Goal: Transaction & Acquisition: Book appointment/travel/reservation

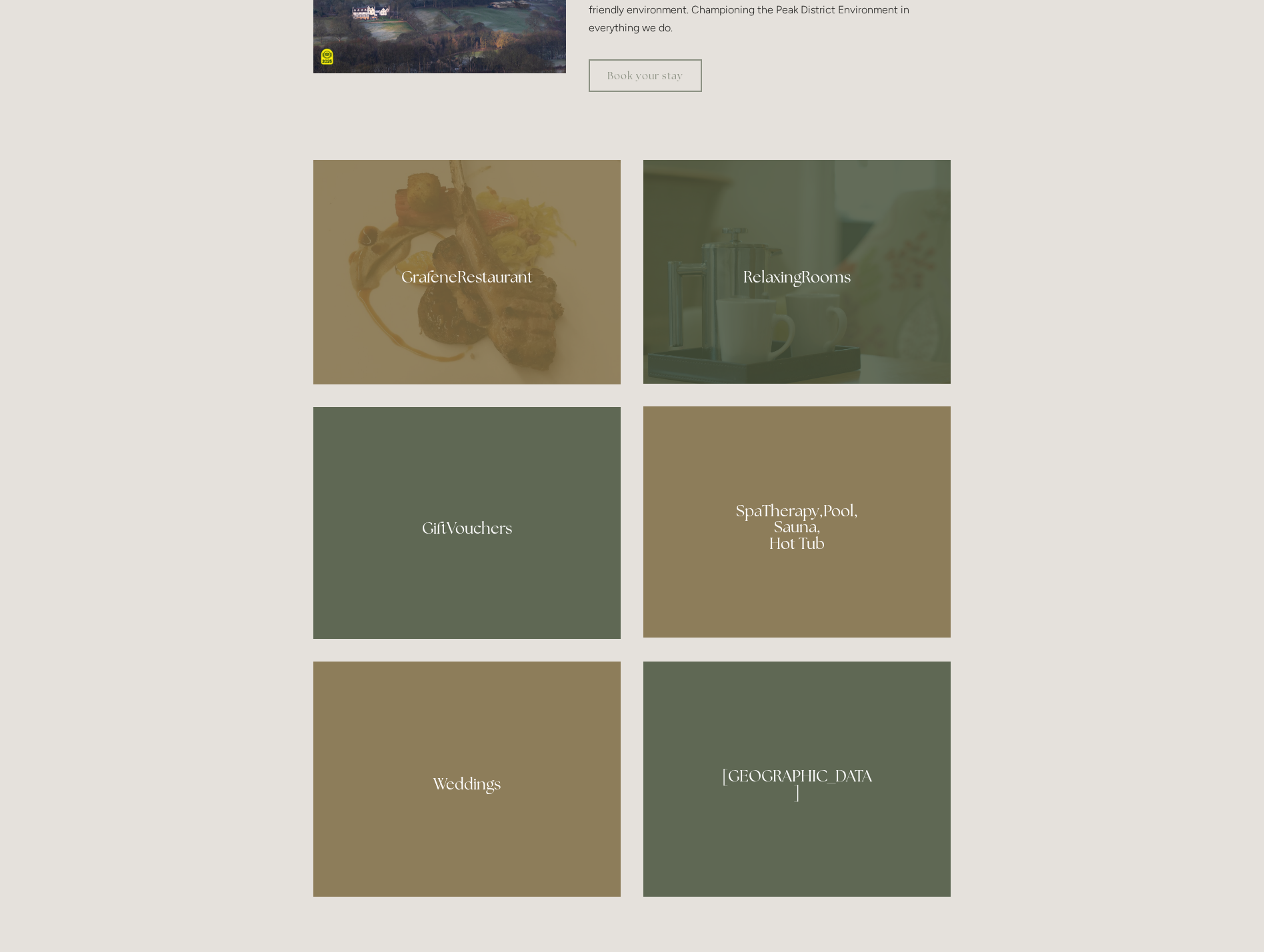
scroll to position [1266, 0]
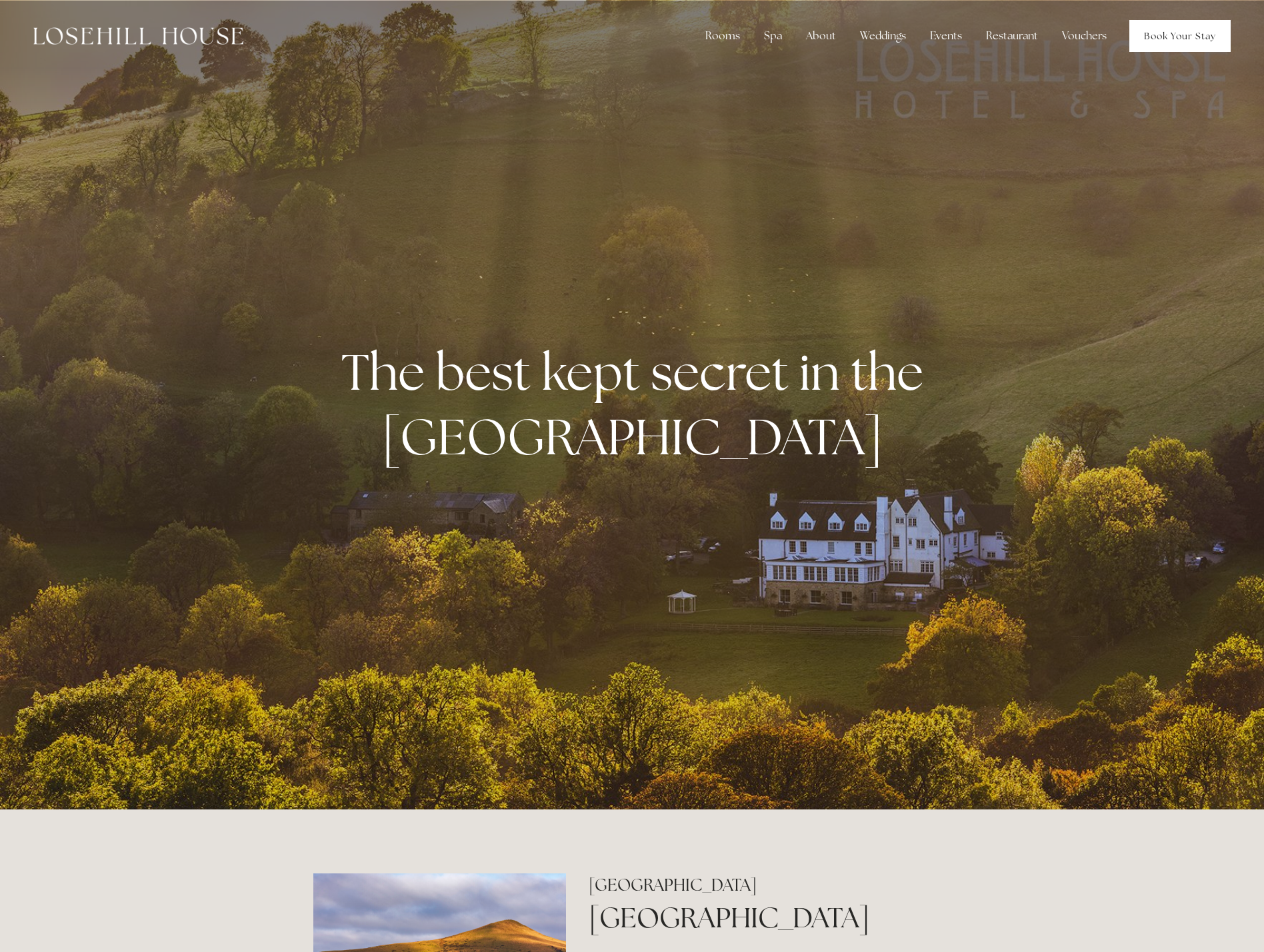
click at [1163, 34] on link "Book Your Stay" at bounding box center [1179, 35] width 102 height 32
